Goal: Register for event/course

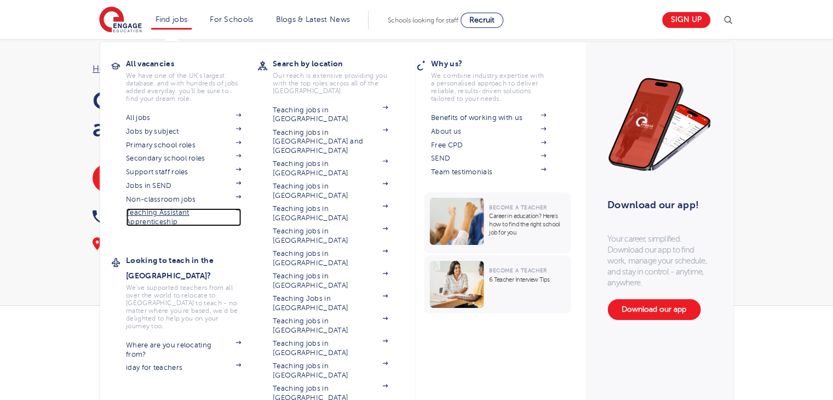
click at [158, 215] on link "Teaching Assistant Apprenticeship" at bounding box center [183, 217] width 115 height 18
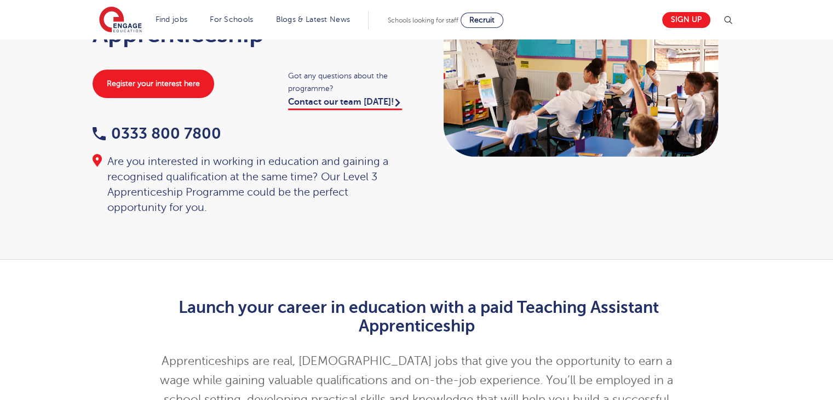
scroll to position [110, 0]
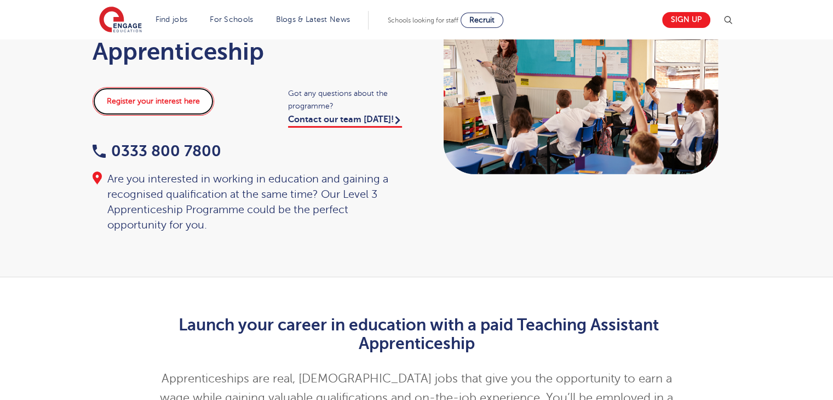
click at [171, 102] on link "Register your interest here" at bounding box center [154, 101] width 122 height 28
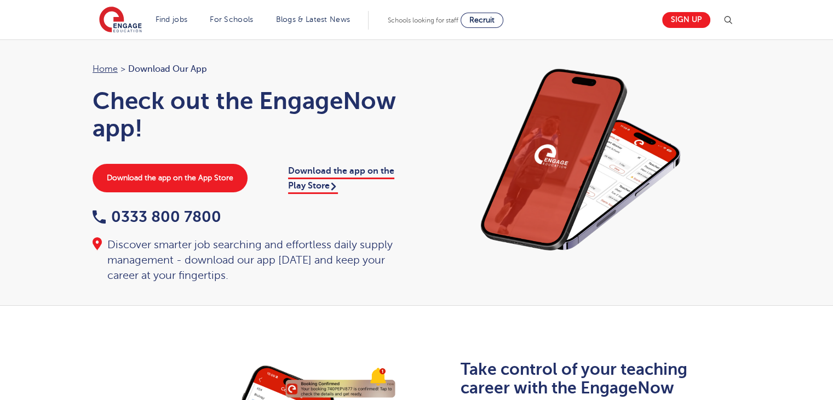
click at [727, 21] on img at bounding box center [727, 20] width 13 height 13
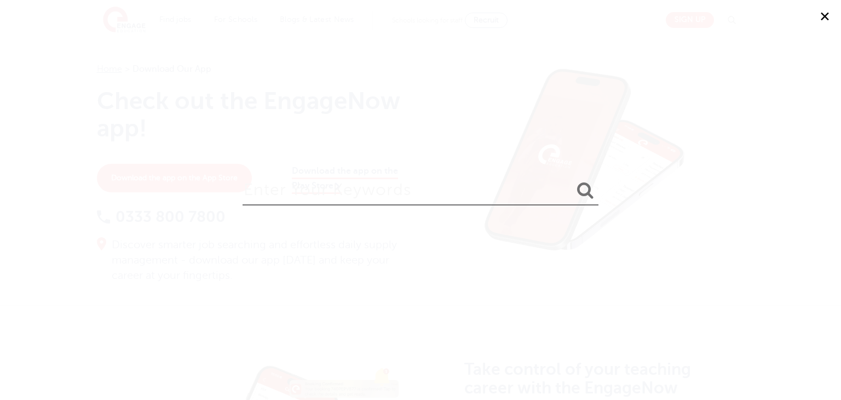
click at [818, 16] on button "✕" at bounding box center [825, 16] width 33 height 33
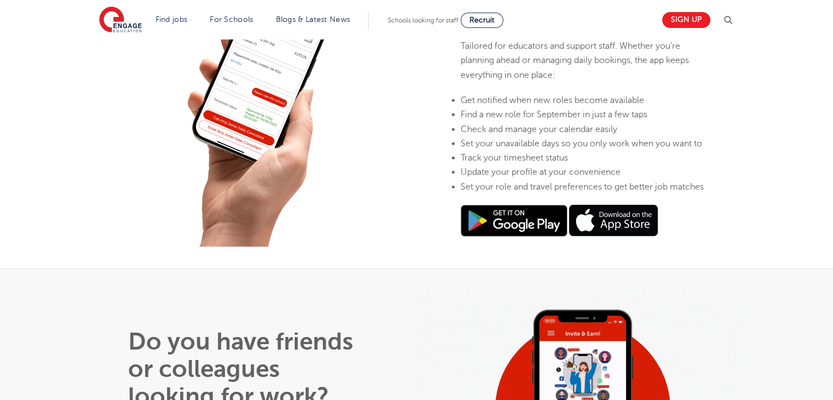
scroll to position [329, 0]
